Goal: Check status

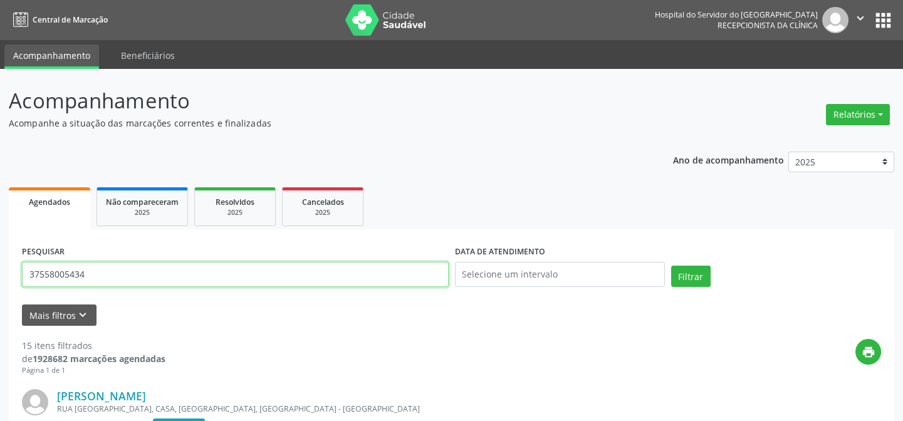
click at [91, 273] on input "37558005434" at bounding box center [235, 274] width 427 height 25
type input "3"
click at [671, 266] on button "Filtrar" at bounding box center [690, 276] width 39 height 21
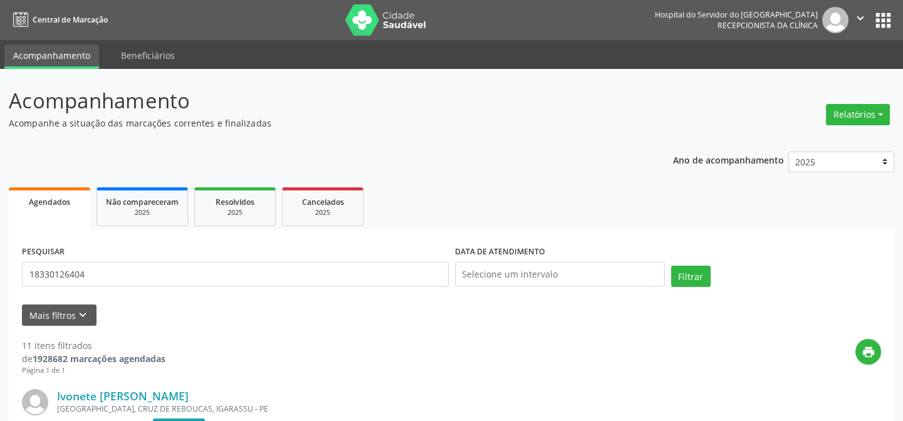
click at [175, 294] on div "PESQUISAR 18330126404" at bounding box center [235, 268] width 433 height 53
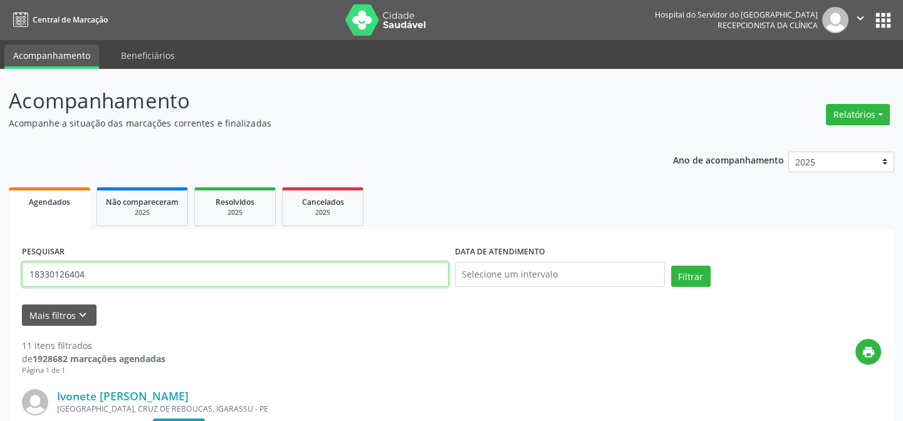
click at [175, 282] on input "18330126404" at bounding box center [235, 274] width 427 height 25
type input "1"
click at [288, 272] on input "text" at bounding box center [235, 274] width 427 height 25
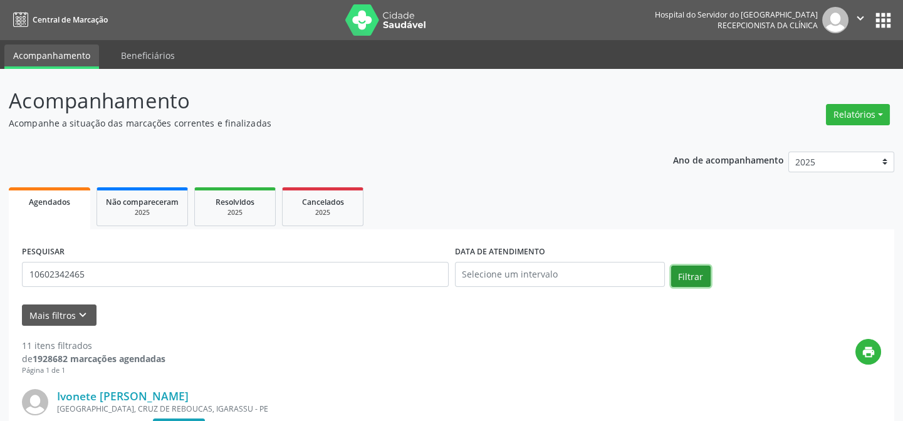
click at [692, 275] on button "Filtrar" at bounding box center [690, 276] width 39 height 21
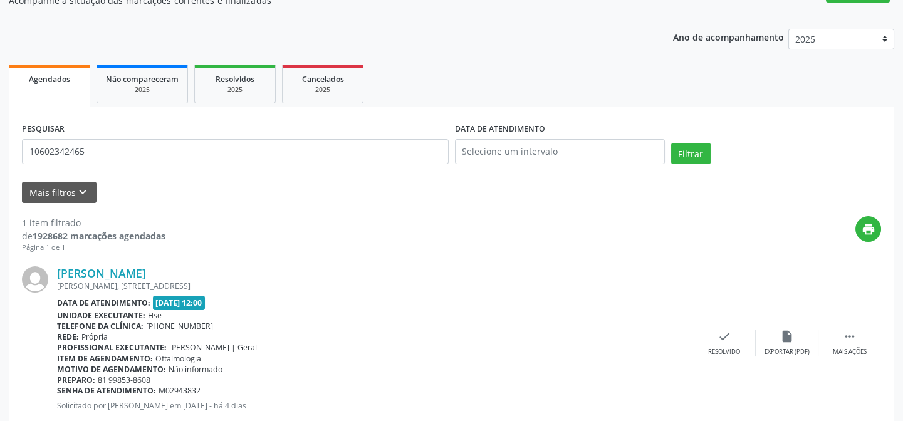
scroll to position [157, 0]
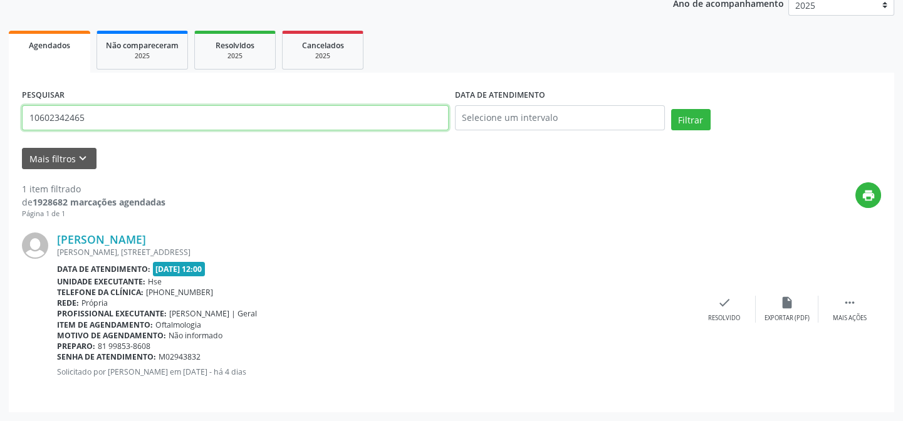
click at [118, 110] on input "10602342465" at bounding box center [235, 117] width 427 height 25
type input "1"
type input "16736958415"
click at [671, 109] on button "Filtrar" at bounding box center [690, 119] width 39 height 21
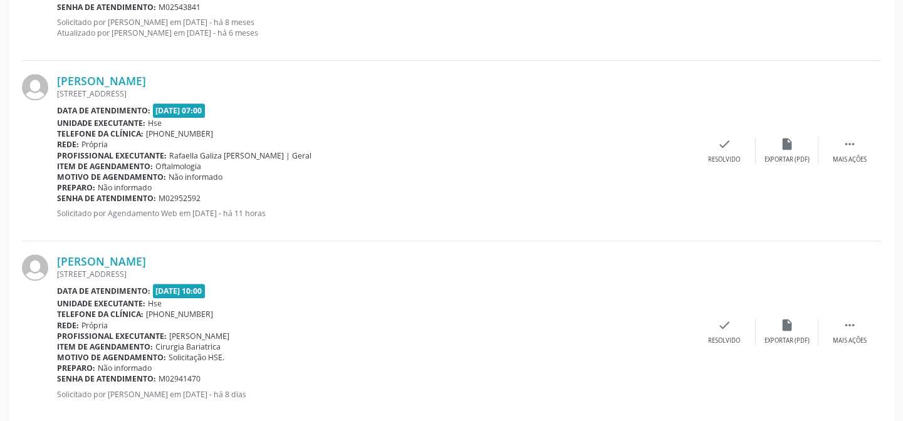
scroll to position [2249, 0]
